Goal: Navigation & Orientation: Understand site structure

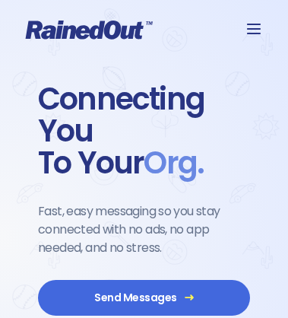
click at [144, 30] on icon at bounding box center [89, 30] width 128 height 20
